Goal: Task Accomplishment & Management: Use online tool/utility

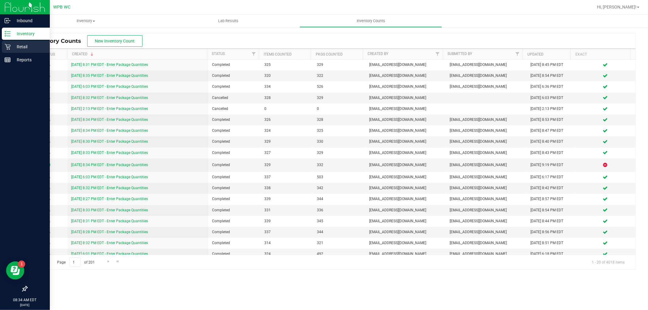
click at [19, 41] on div "Retail" at bounding box center [26, 47] width 48 height 12
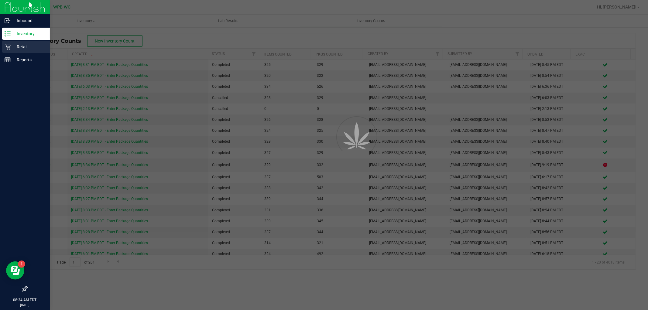
click at [23, 48] on p "Retail" at bounding box center [29, 46] width 36 height 7
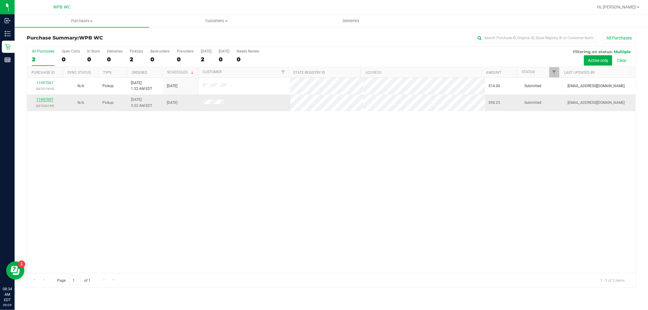
click at [44, 99] on link "11997097" at bounding box center [44, 100] width 17 height 4
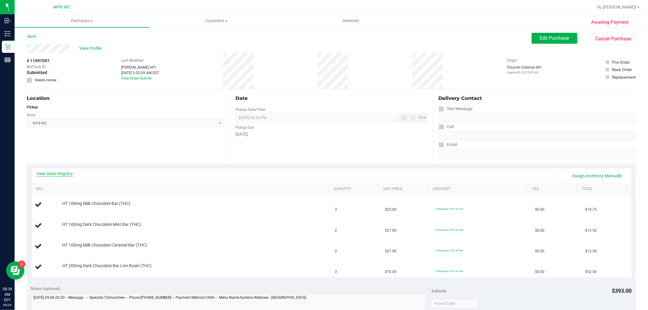
click at [61, 172] on link "View State Registry" at bounding box center [55, 174] width 36 height 6
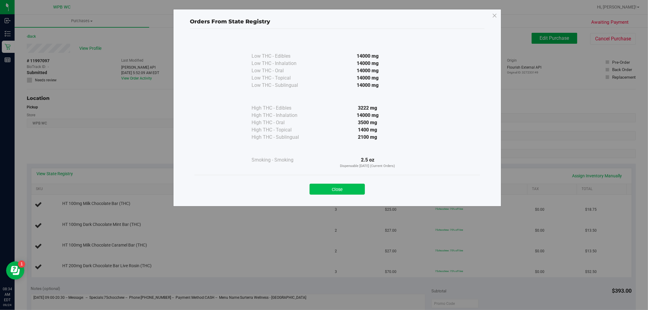
click at [352, 191] on button "Close" at bounding box center [337, 189] width 55 height 11
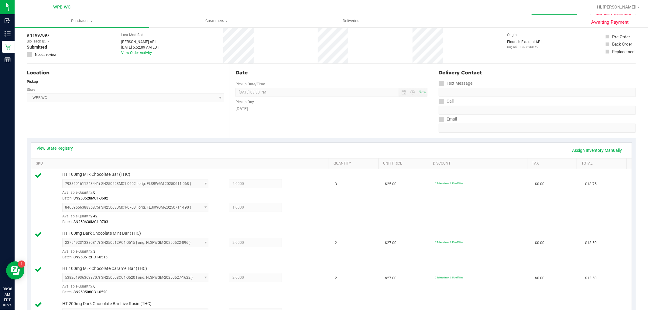
scroll to position [202, 0]
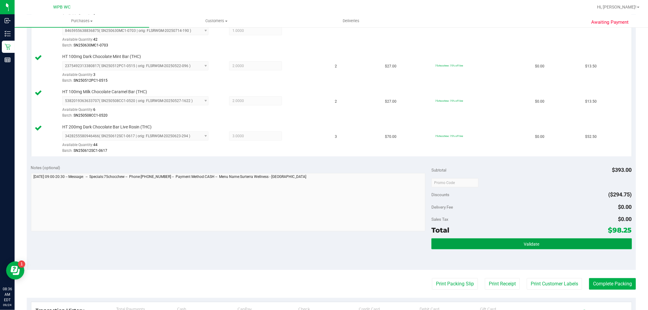
click at [526, 246] on span "Validate" at bounding box center [531, 244] width 15 height 5
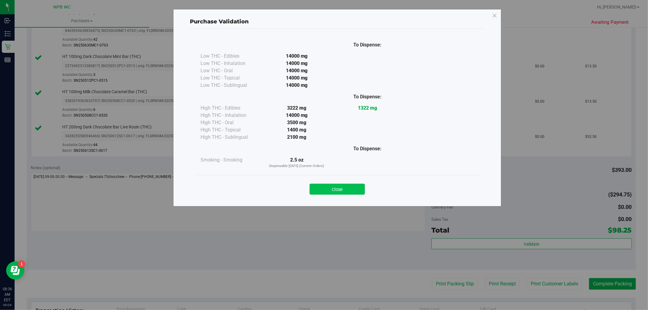
click at [337, 187] on button "Close" at bounding box center [337, 189] width 55 height 11
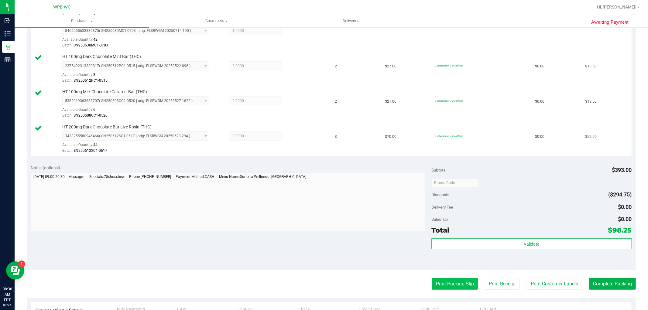
click at [449, 285] on button "Print Packing Slip" at bounding box center [455, 284] width 46 height 12
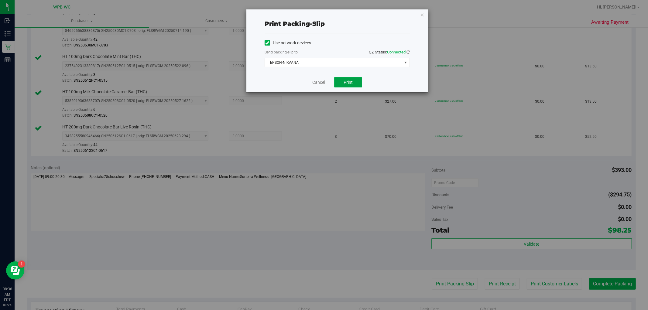
click at [357, 81] on button "Print" at bounding box center [348, 82] width 28 height 10
click at [320, 84] on link "Cancel" at bounding box center [318, 82] width 13 height 6
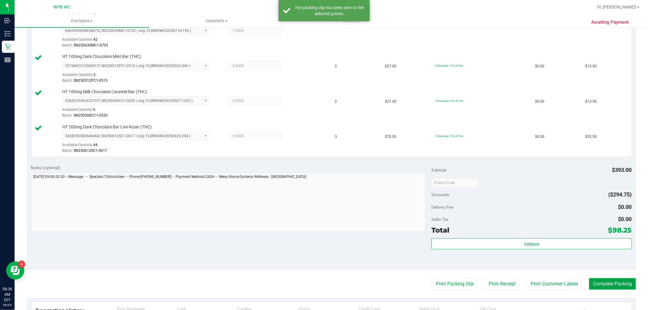
click at [615, 282] on button "Complete Packing" at bounding box center [612, 284] width 47 height 12
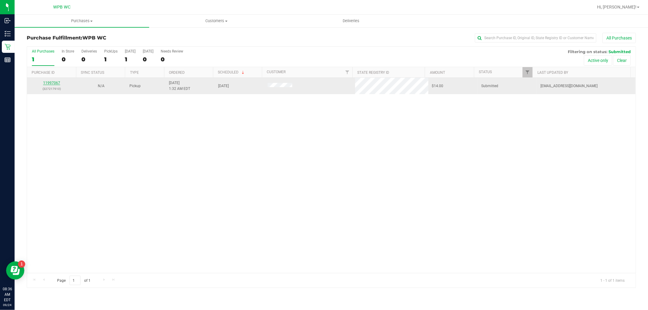
click at [59, 82] on link "11997067" at bounding box center [51, 83] width 17 height 4
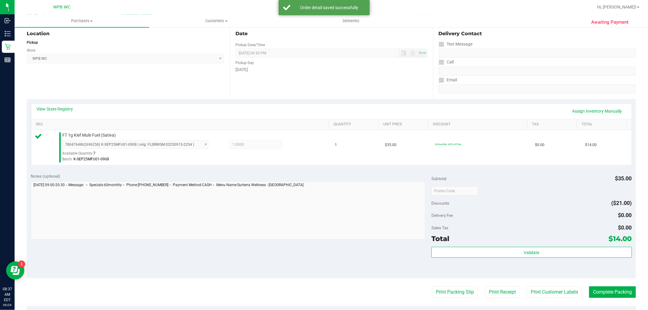
scroll to position [187, 0]
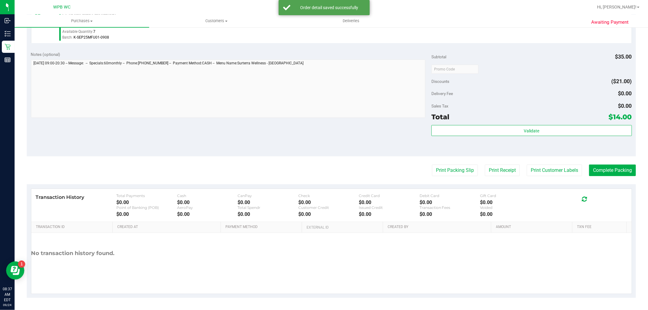
click at [500, 124] on div "Subtotal $35.00 Discounts ($21.00) Delivery Fee $0.00 Sales Tax $0.00 Total $14…" at bounding box center [531, 101] width 200 height 101
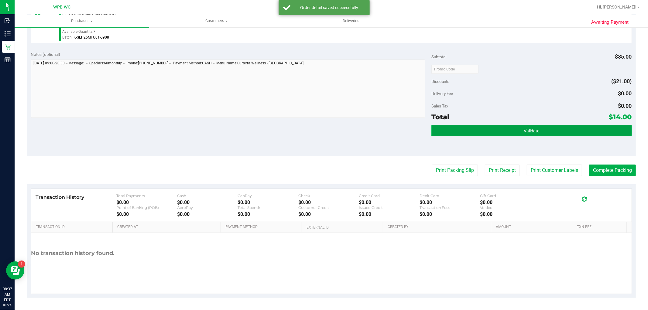
click at [501, 129] on button "Validate" at bounding box center [531, 130] width 200 height 11
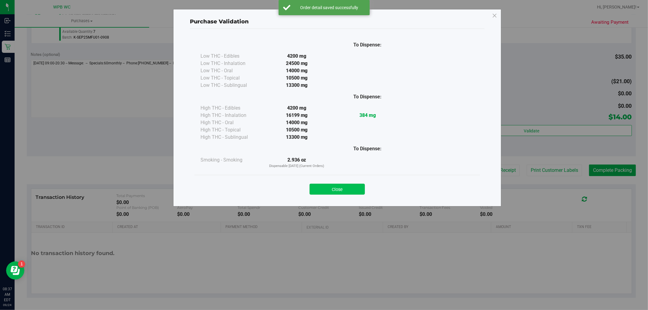
click at [344, 184] on button "Close" at bounding box center [337, 189] width 55 height 11
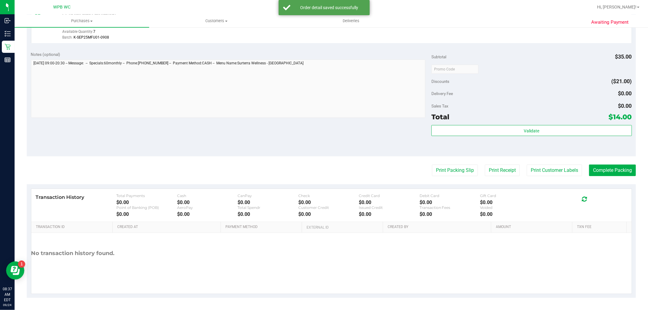
click at [459, 162] on purchase-details "Back Edit Purchase Cancel Purchase View Profile # 11997067 BioTrack ID: - Submi…" at bounding box center [331, 72] width 609 height 452
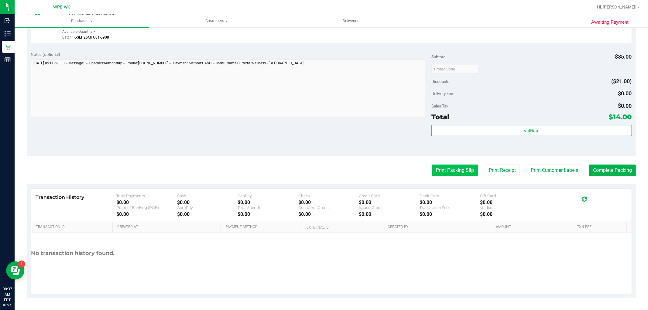
click at [462, 169] on button "Print Packing Slip" at bounding box center [455, 171] width 46 height 12
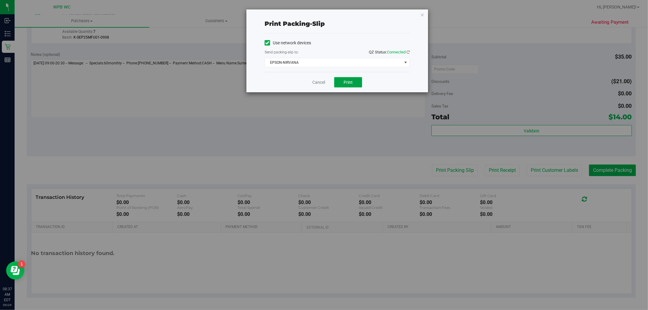
click at [357, 82] on button "Print" at bounding box center [348, 82] width 28 height 10
click at [313, 83] on link "Cancel" at bounding box center [318, 82] width 13 height 6
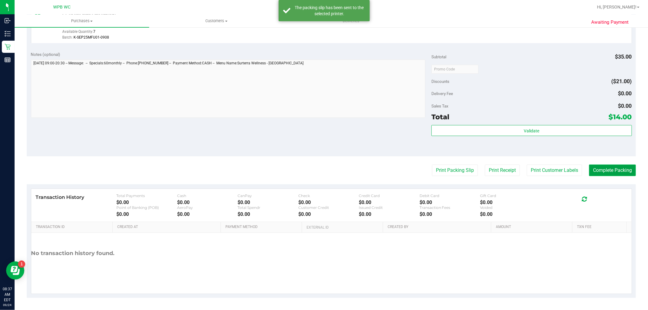
click at [589, 169] on button "Complete Packing" at bounding box center [612, 171] width 47 height 12
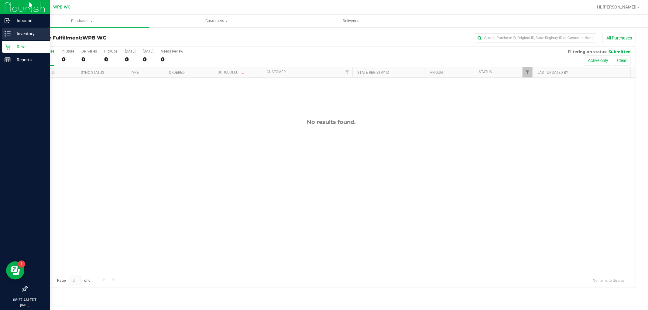
click at [20, 35] on p "Inventory" at bounding box center [29, 33] width 36 height 7
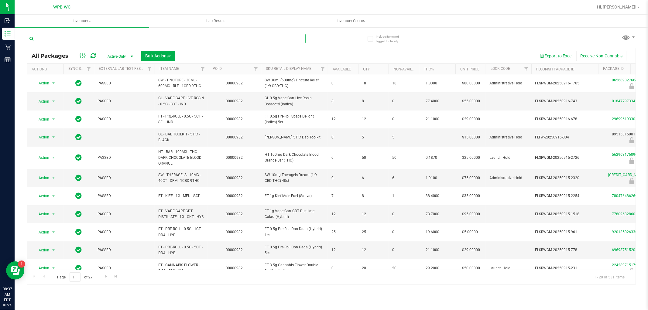
click at [100, 42] on input "text" at bounding box center [166, 38] width 279 height 9
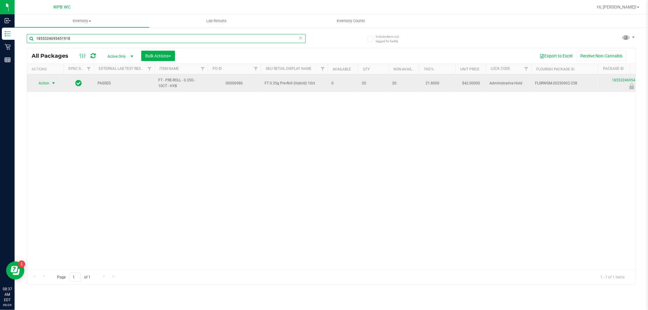
type input "1855324695451918"
click at [48, 84] on span "Action" at bounding box center [41, 83] width 16 height 9
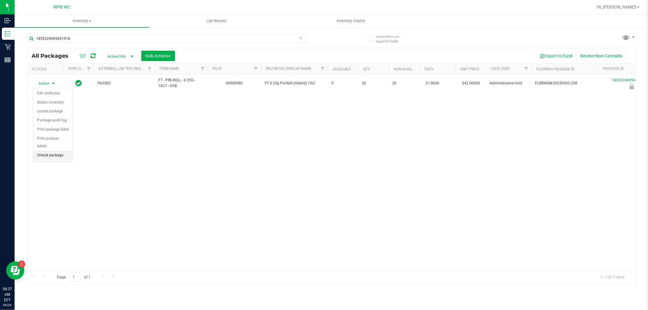
click at [49, 157] on li "Unlock package" at bounding box center [52, 155] width 39 height 9
